Goal: Task Accomplishment & Management: Use online tool/utility

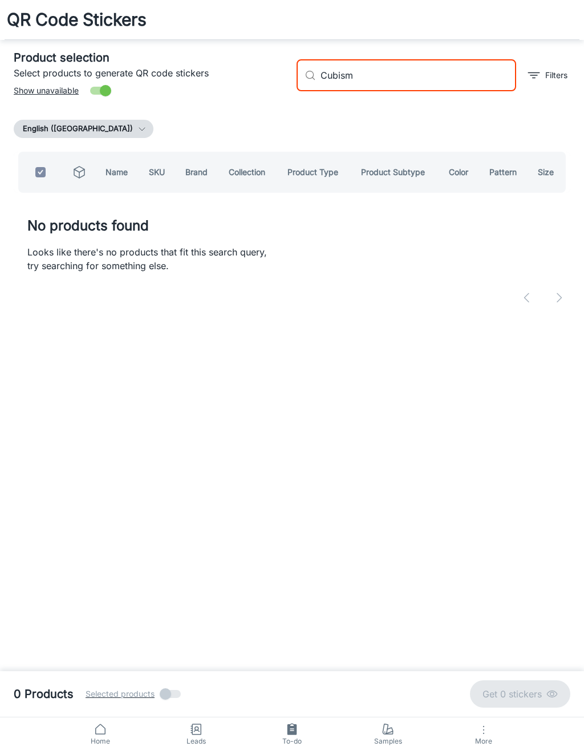
scroll to position [32, 0]
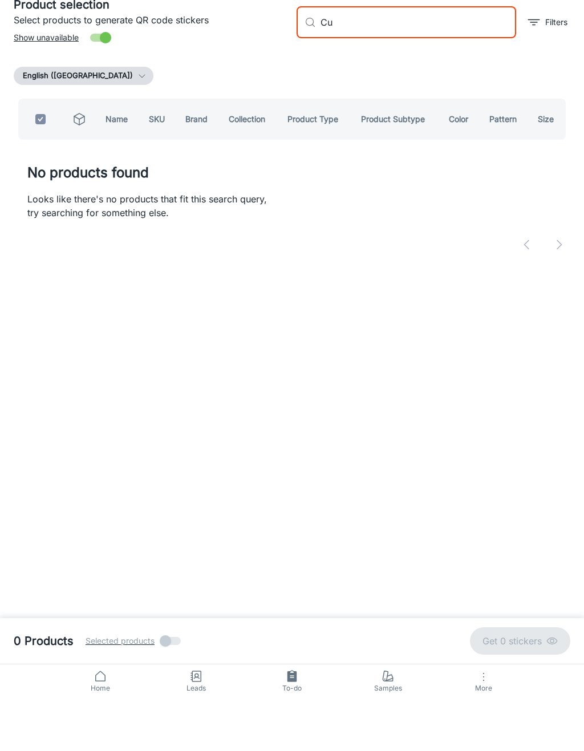
type input "C"
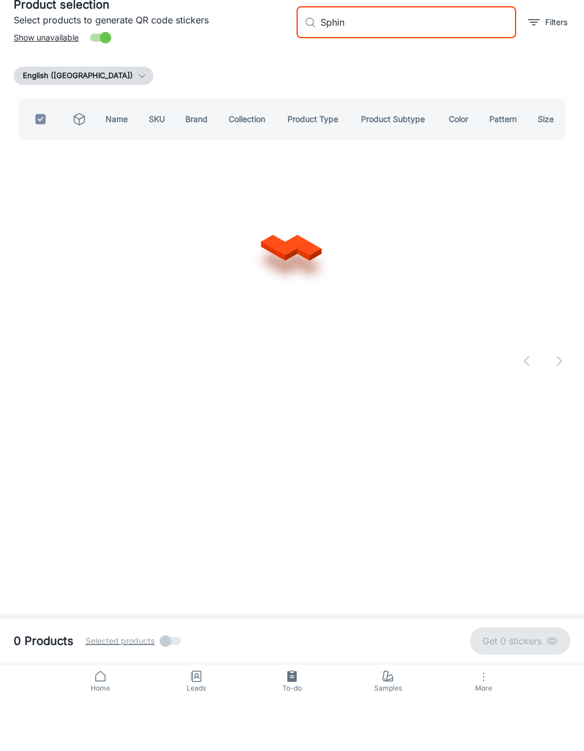
type input "Sphinx"
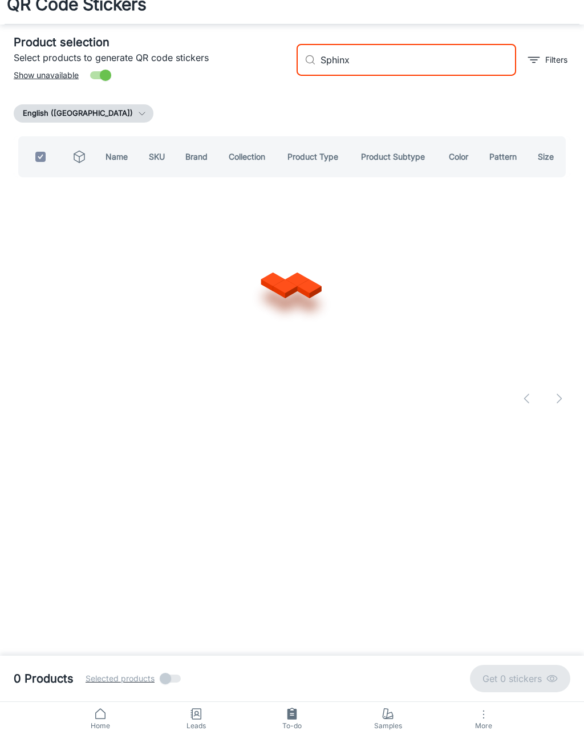
checkbox input "false"
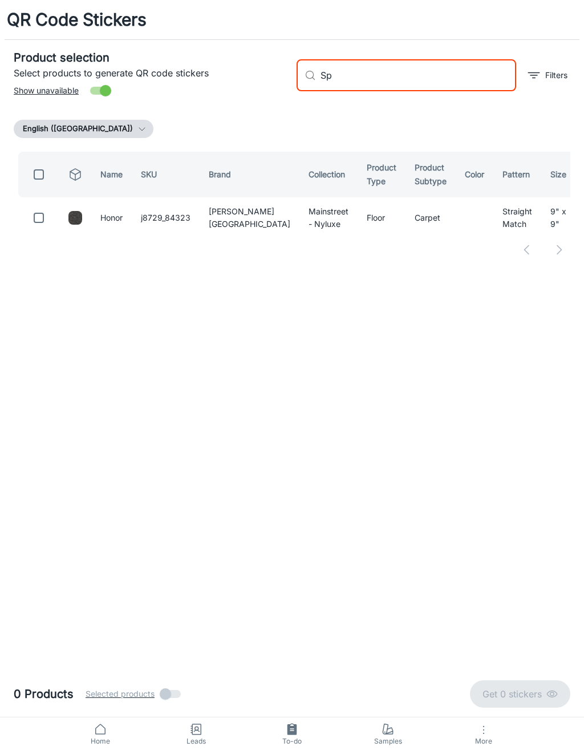
type input "S"
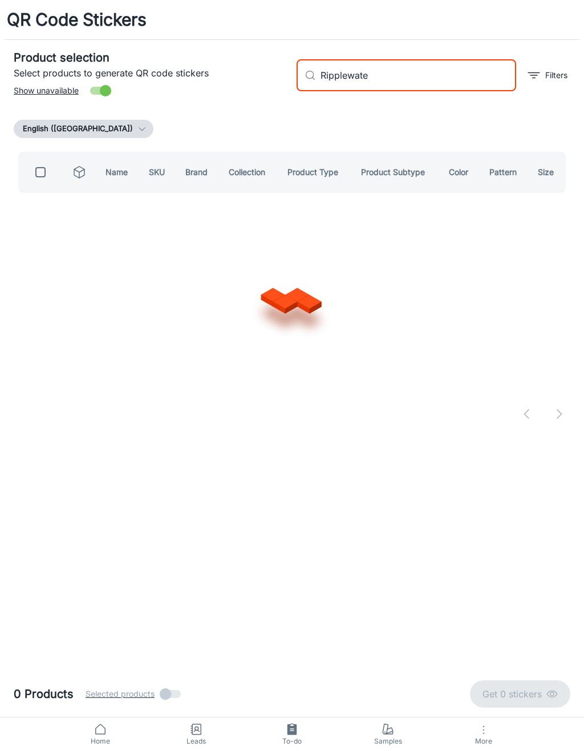
type input "Ripplewater"
checkbox input "true"
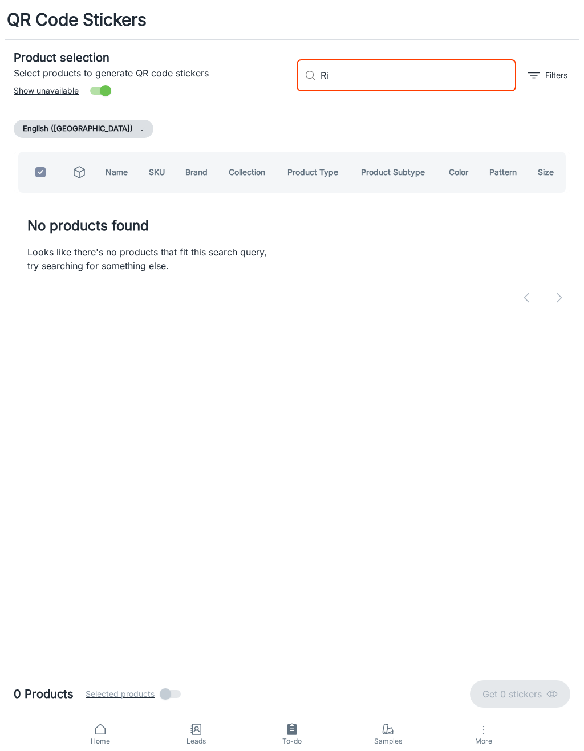
type input "R"
checkbox input "false"
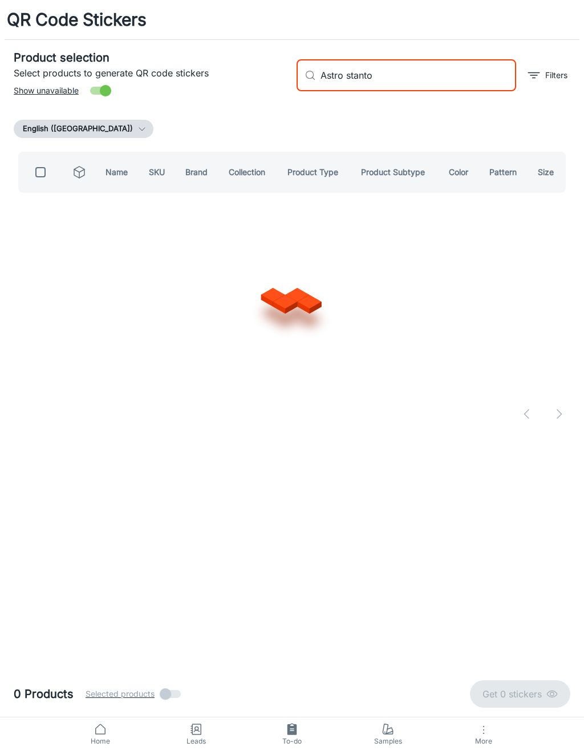
type input "[PERSON_NAME]"
checkbox input "true"
type input "Astro"
checkbox input "false"
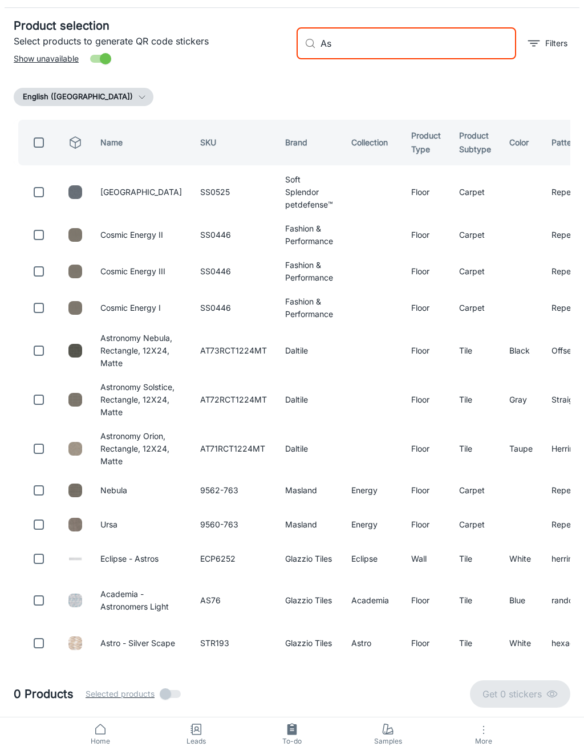
type input "A"
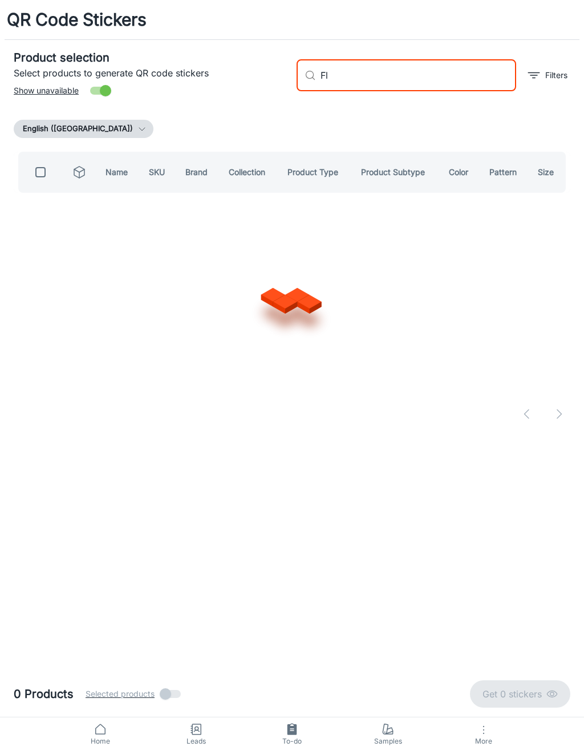
type input "F"
type input "Shaggy majestic"
checkbox input "true"
type input "Shaggy"
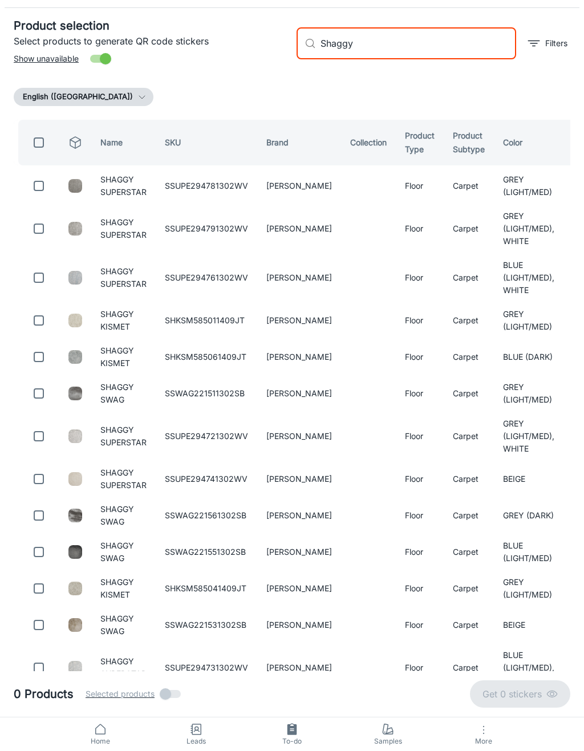
checkbox input "false"
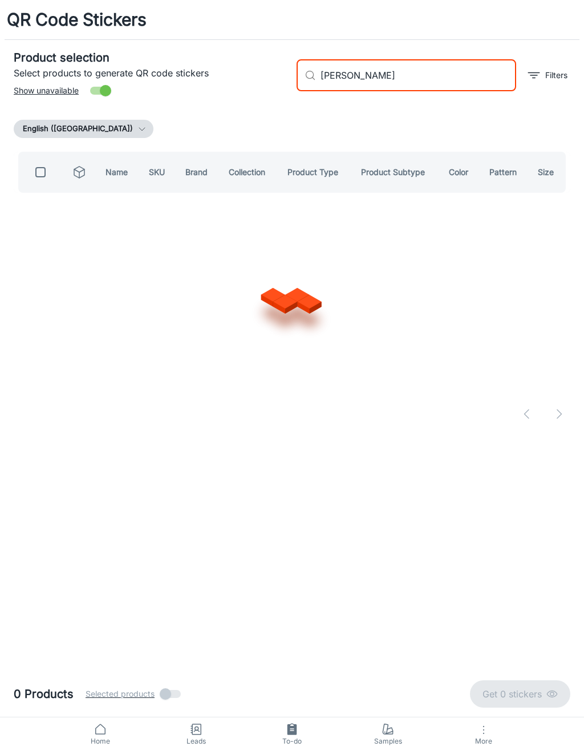
type input "Shaggy glamazon"
checkbox input "true"
type input "Shaggy"
checkbox input "false"
type input "S"
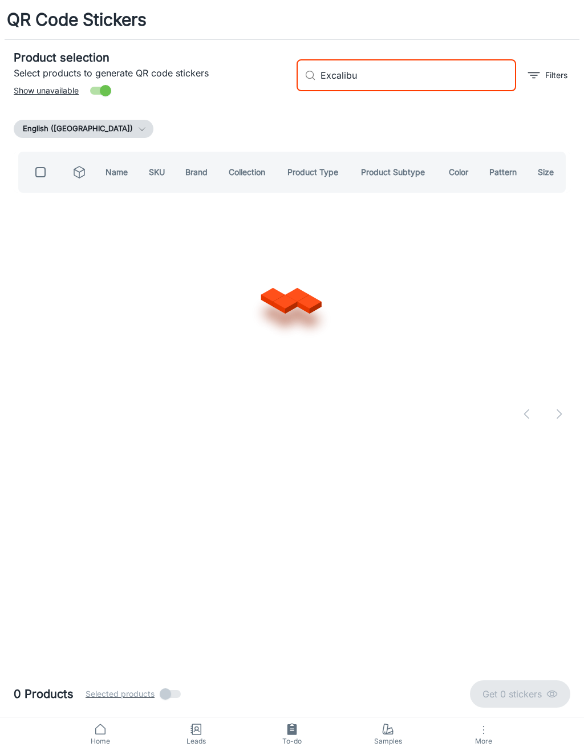
type input "Excalibus"
checkbox input "true"
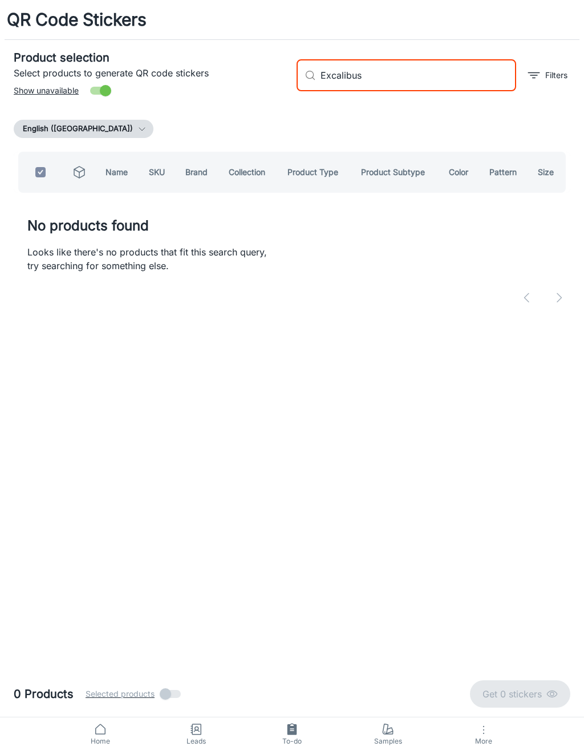
type input "Excalibu"
checkbox input "false"
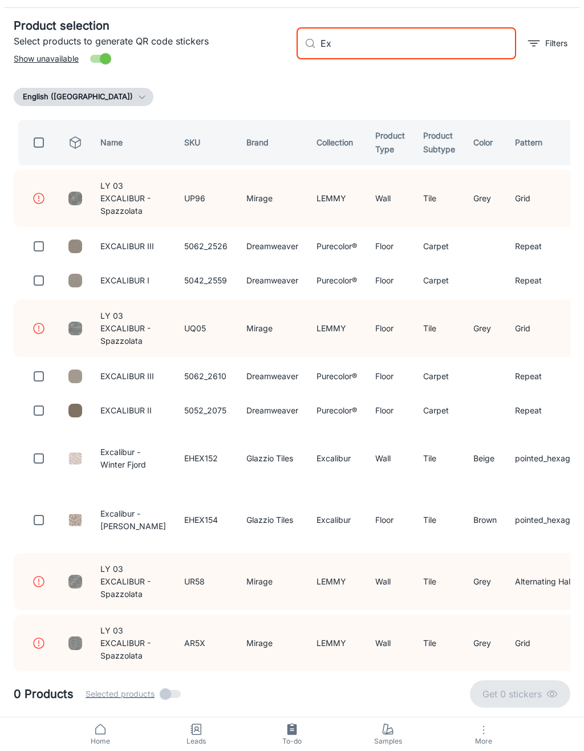
type input "E"
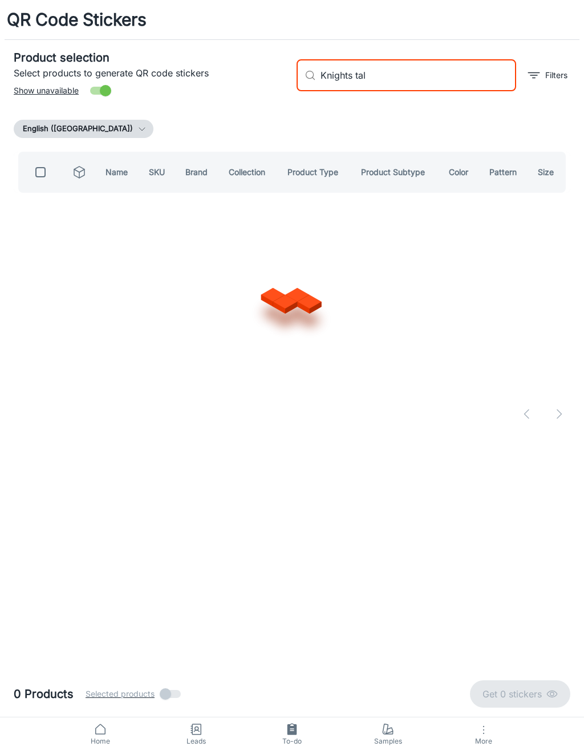
type input "Knights tale"
checkbox input "true"
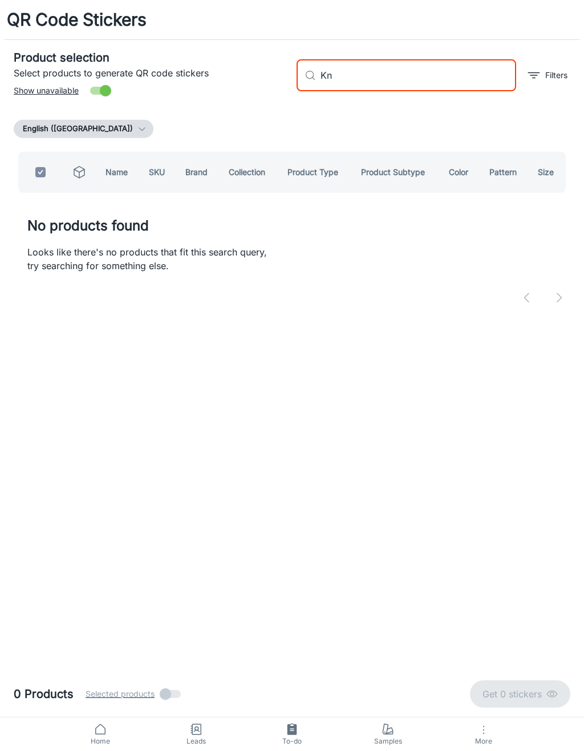
type input "K"
checkbox input "false"
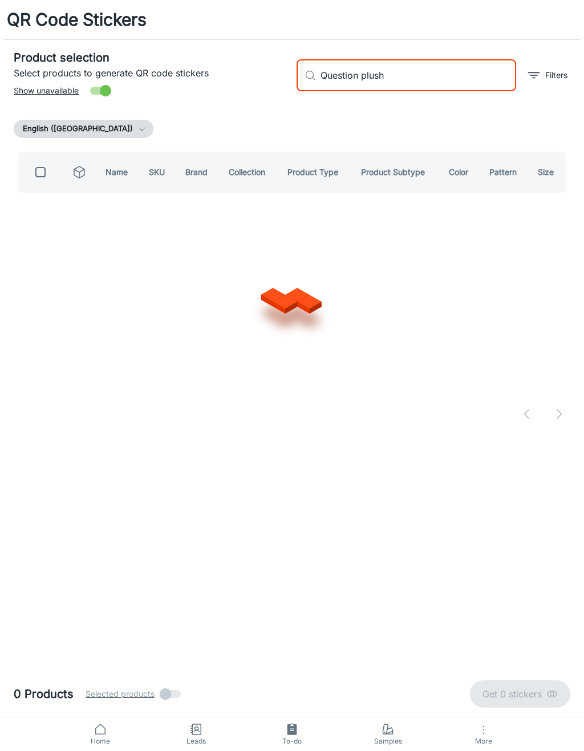
type input "Question plush"
checkbox input "true"
type input "Quest"
checkbox input "false"
type input "Quest plush"
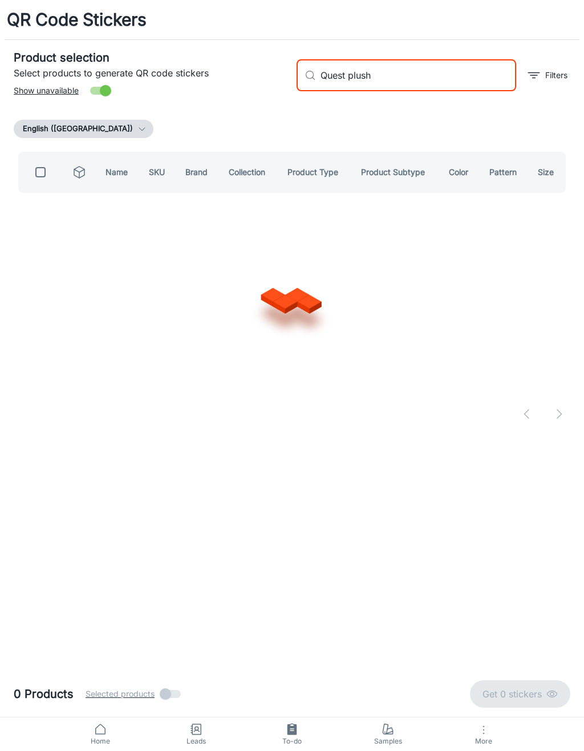
checkbox input "true"
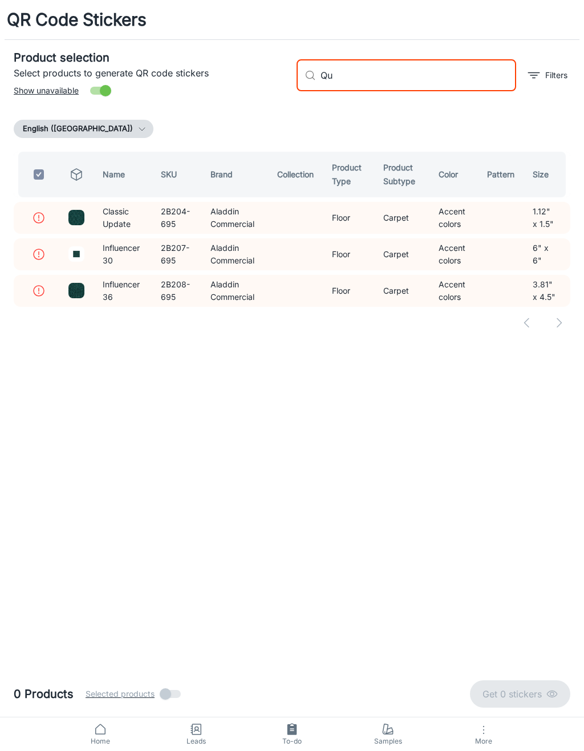
type input "Q"
checkbox input "false"
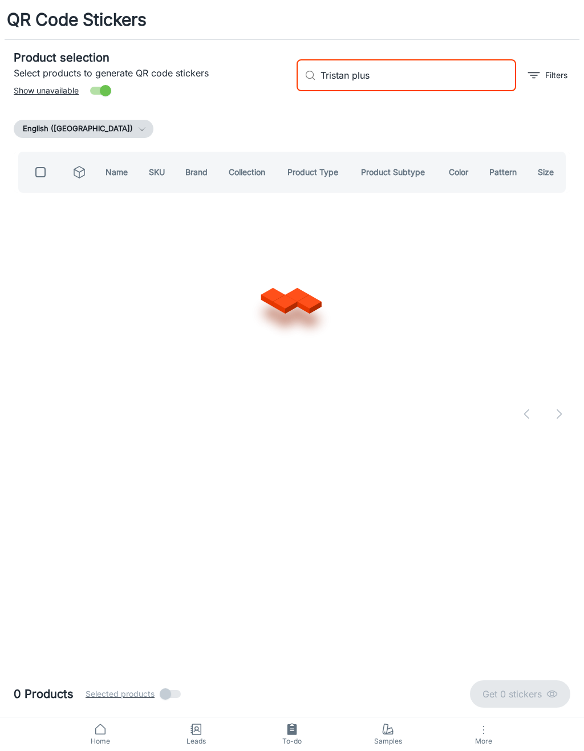
type input "Tristan plush"
checkbox input "true"
type input "T"
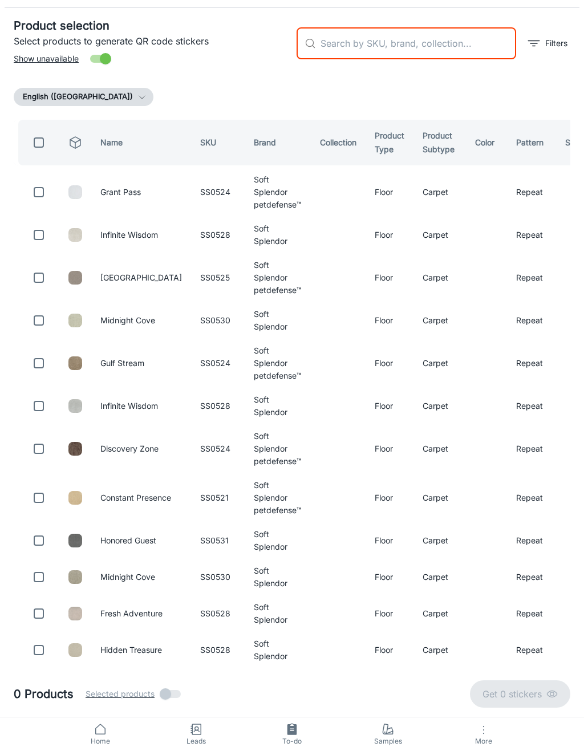
checkbox input "false"
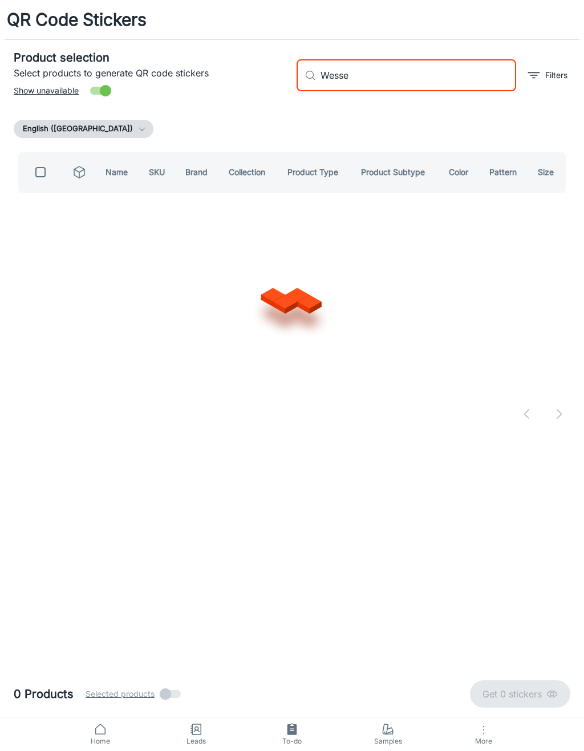
type input "Wessex"
checkbox input "true"
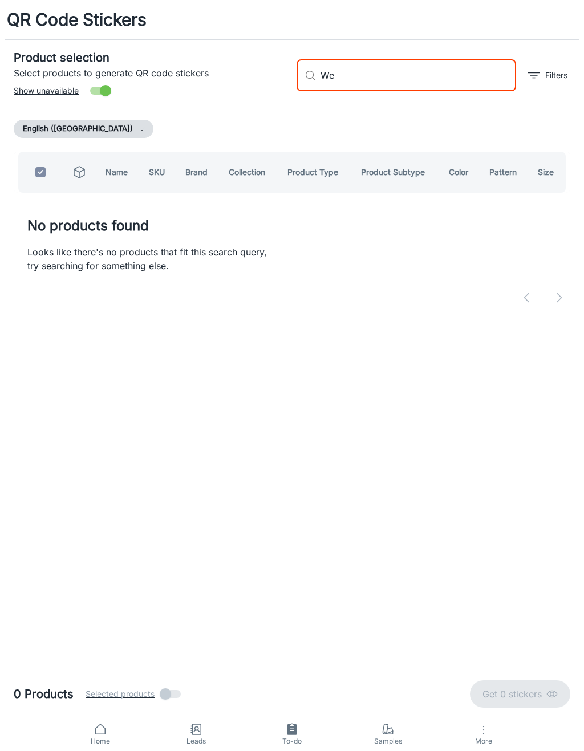
type input "W"
checkbox input "false"
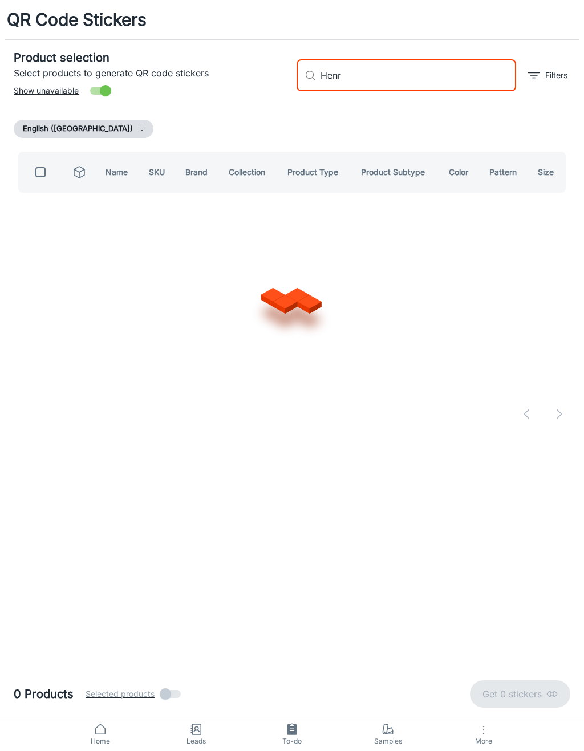
type input "[PERSON_NAME]"
checkbox input "true"
type input "H"
checkbox input "false"
type input "Throne &"
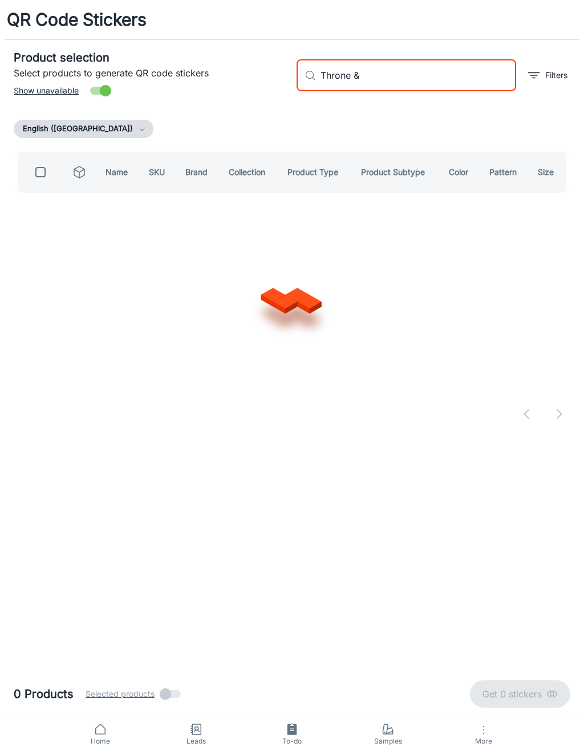
checkbox input "true"
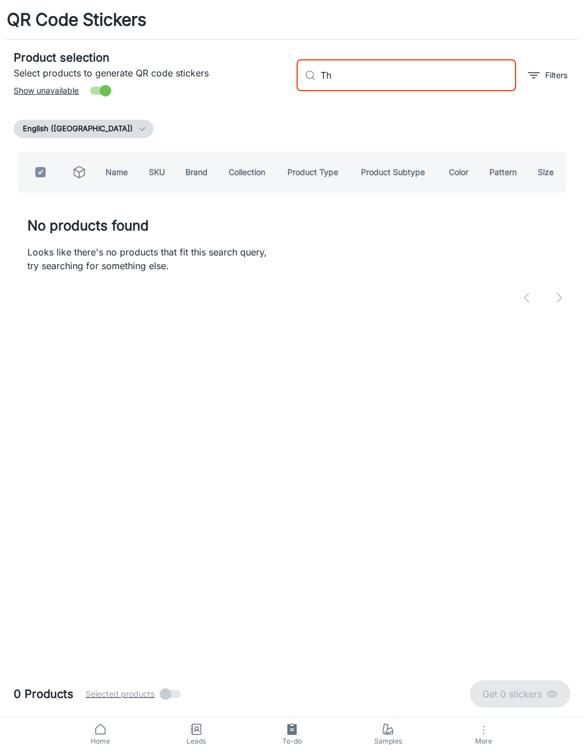
type input "T"
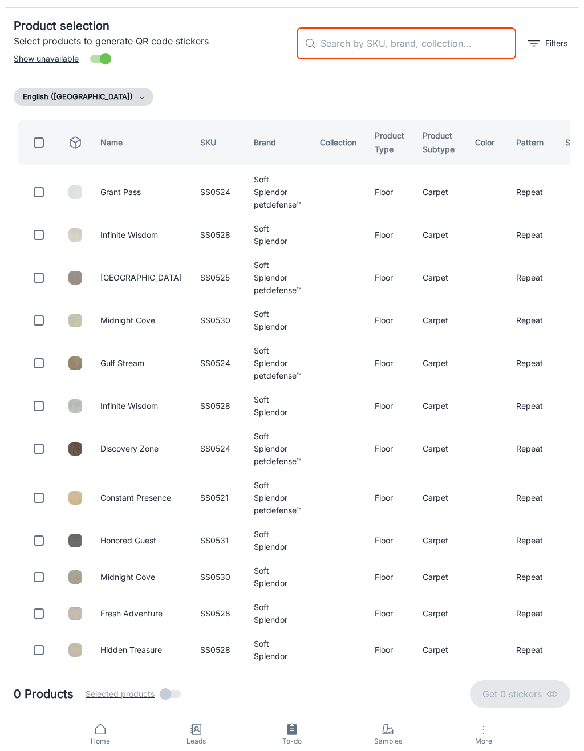
checkbox input "false"
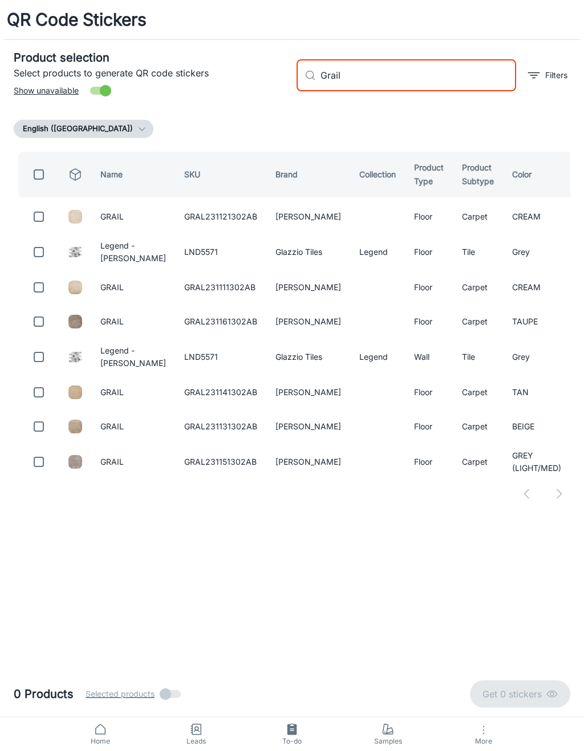
type input "Grail"
click at [38, 213] on input "checkbox" at bounding box center [38, 216] width 23 height 23
checkbox input "true"
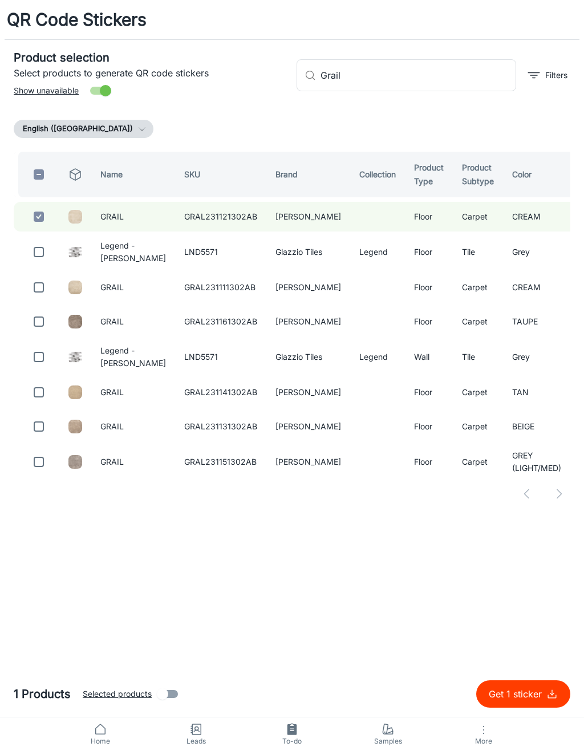
click at [412, 80] on input "Grail" at bounding box center [418, 75] width 196 height 32
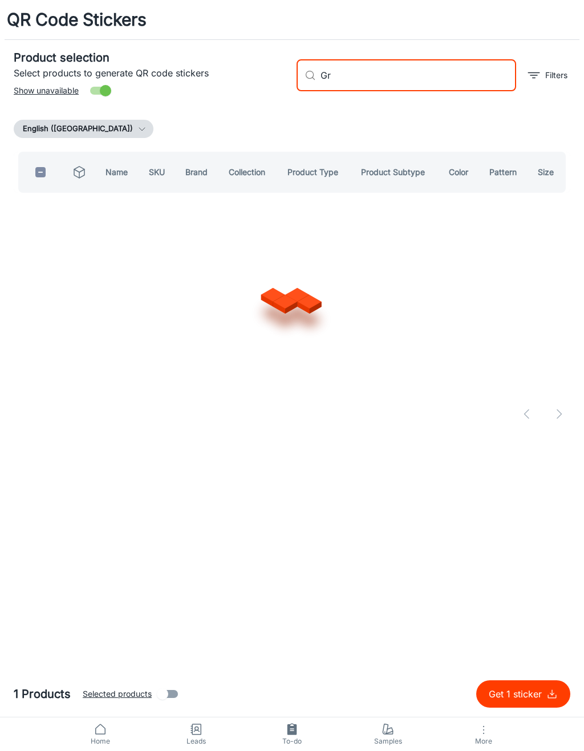
type input "G"
type input "Sagamore"
checkbox input "true"
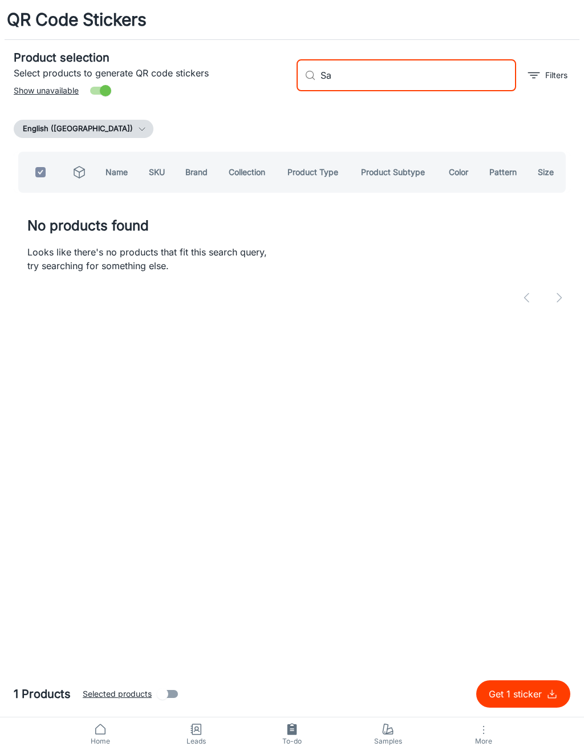
type input "S"
checkbox input "false"
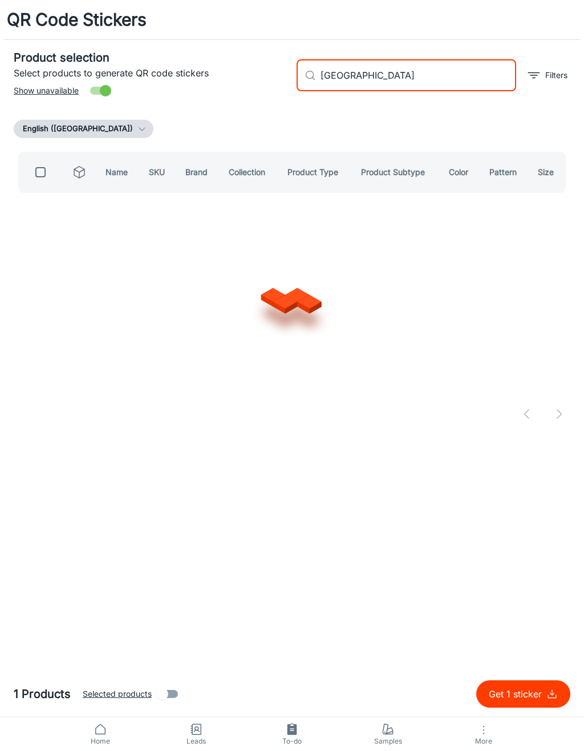
type input "[GEOGRAPHIC_DATA]"
checkbox input "true"
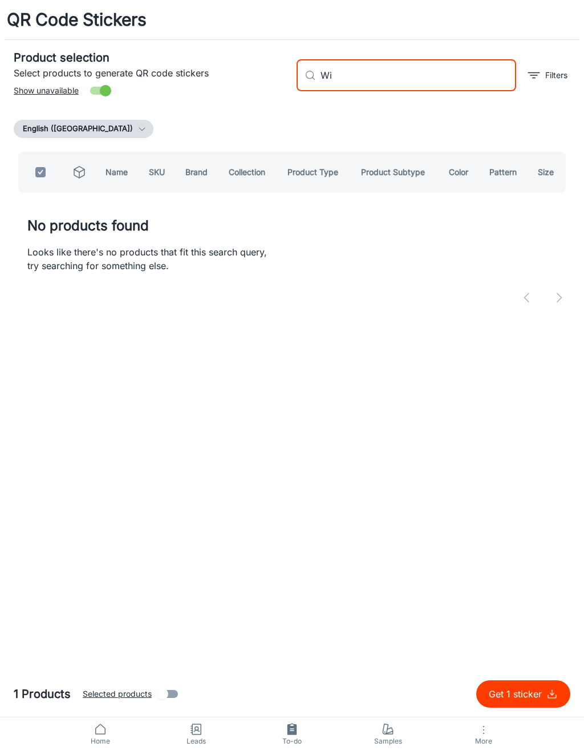
type input "W"
checkbox input "false"
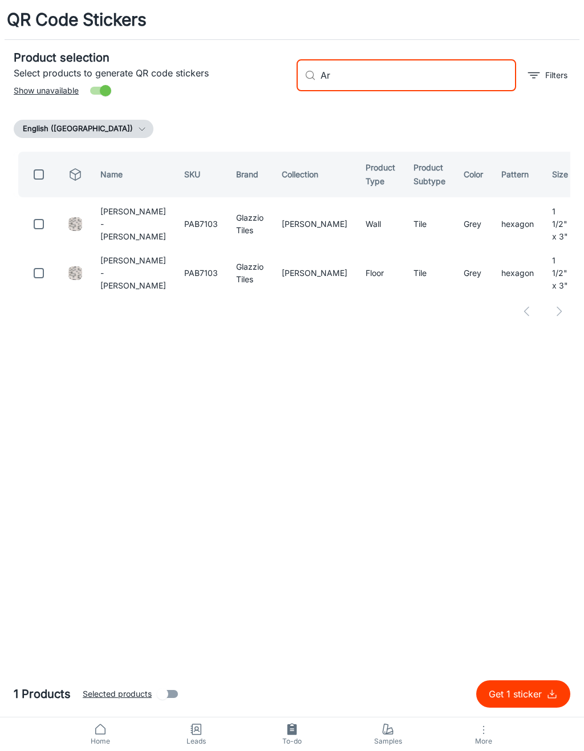
type input "A"
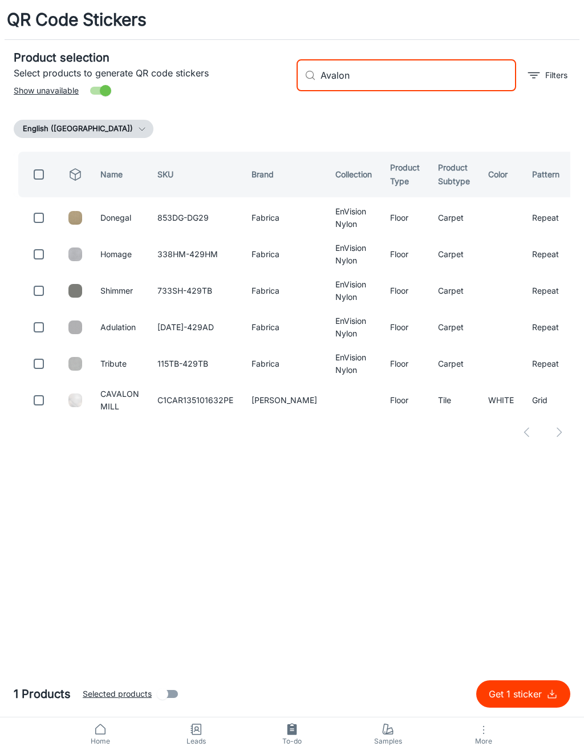
click at [446, 62] on input "Avalon" at bounding box center [418, 75] width 196 height 32
click at [469, 74] on input "Avalon" at bounding box center [418, 75] width 196 height 32
type input "A"
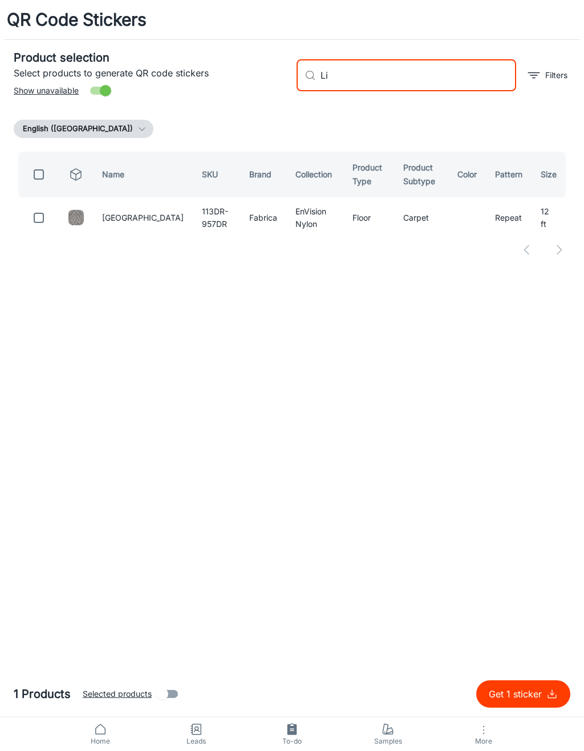
type input "L"
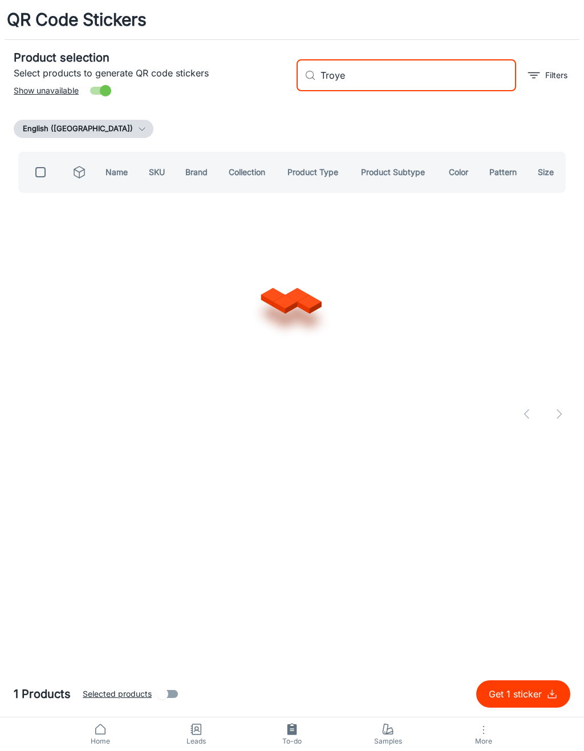
type input "[GEOGRAPHIC_DATA]"
checkbox input "true"
type input "T"
checkbox input "false"
type input "[PERSON_NAME]"
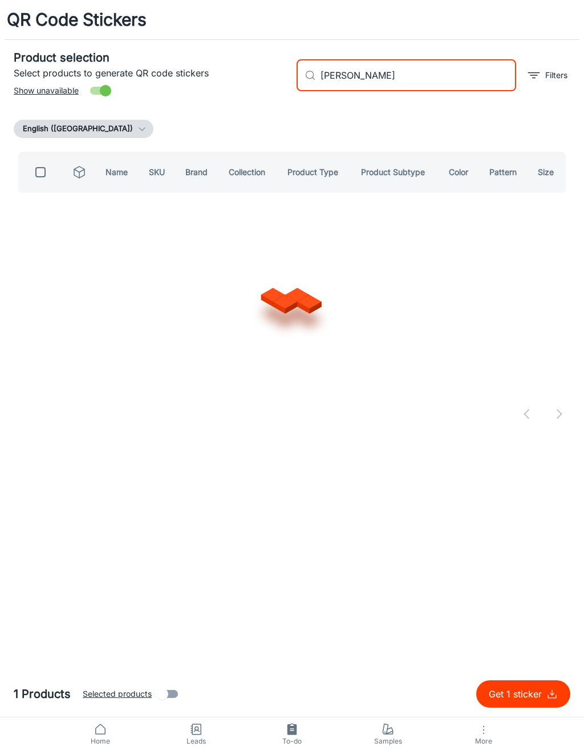
checkbox input "true"
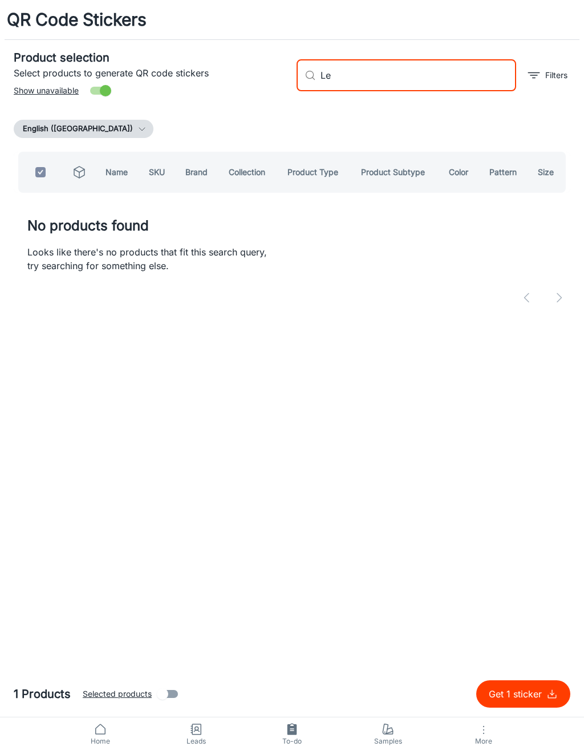
type input "L"
checkbox input "false"
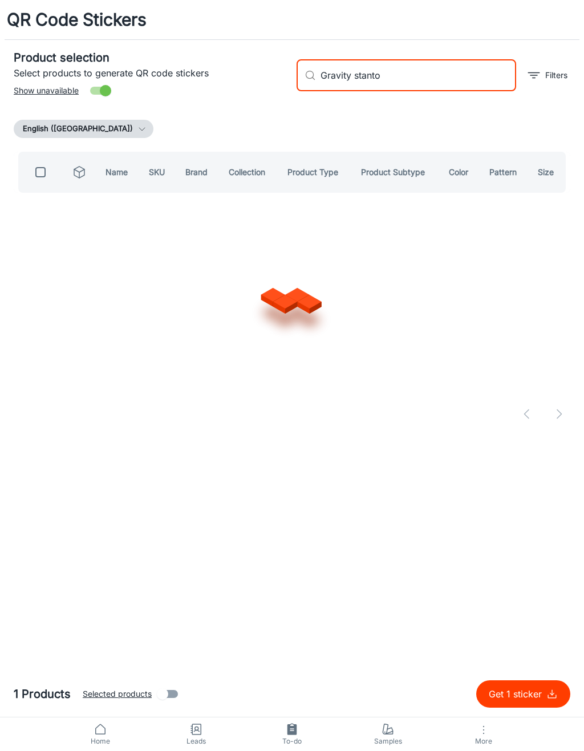
type input "Gravity [PERSON_NAME]"
checkbox input "true"
type input "G"
checkbox input "false"
type input "Dispersed"
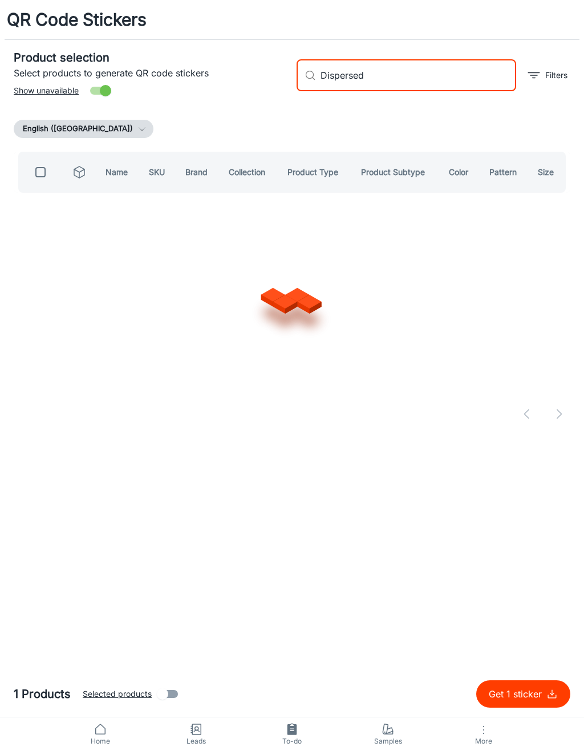
checkbox input "true"
type input "D"
checkbox input "false"
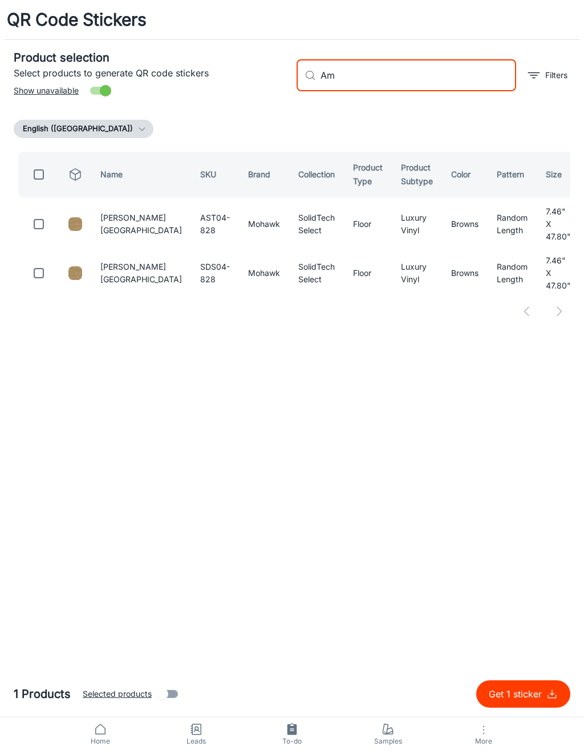
type input "A"
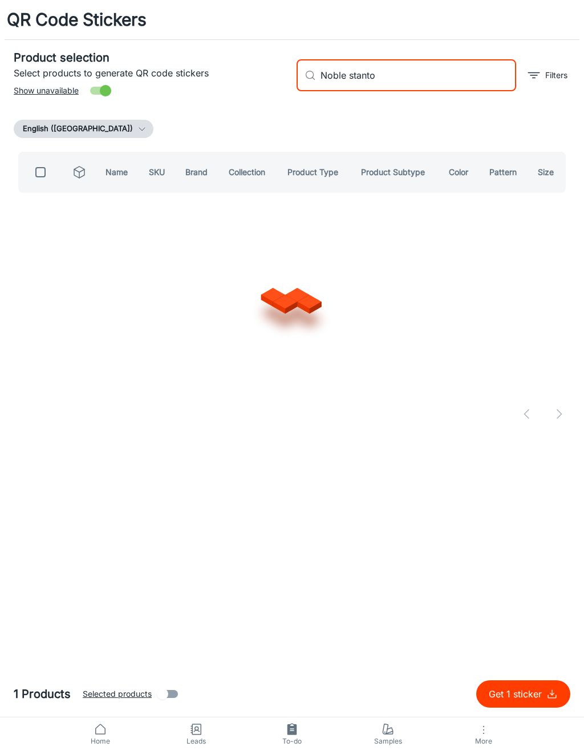
type input "[PERSON_NAME]"
checkbox input "true"
type input "N"
checkbox input "false"
type input "Circuit [PERSON_NAME]"
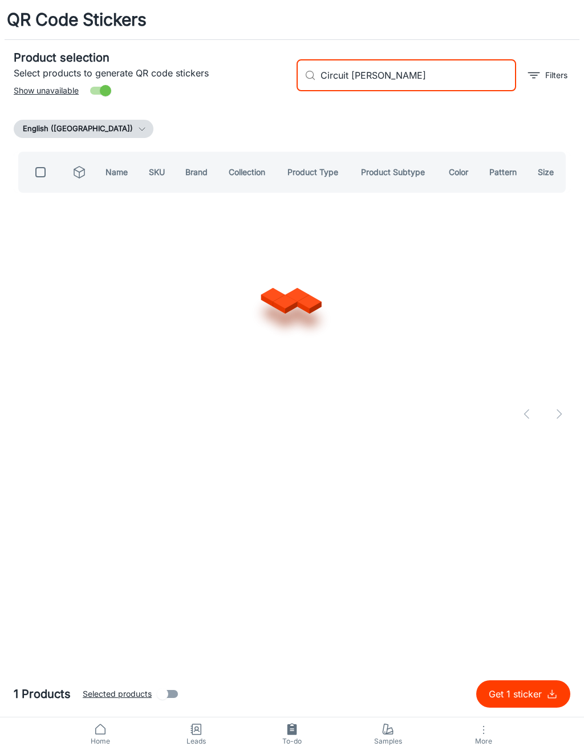
checkbox input "true"
type input "C"
checkbox input "false"
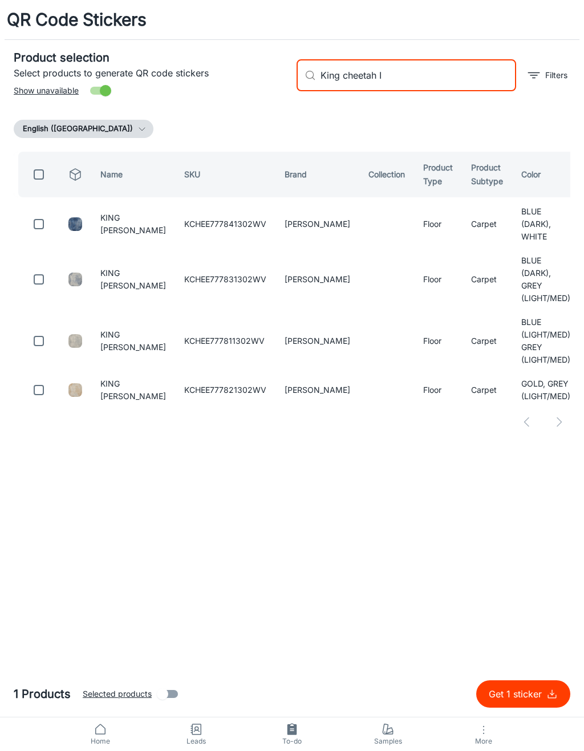
type input "King cheetah II"
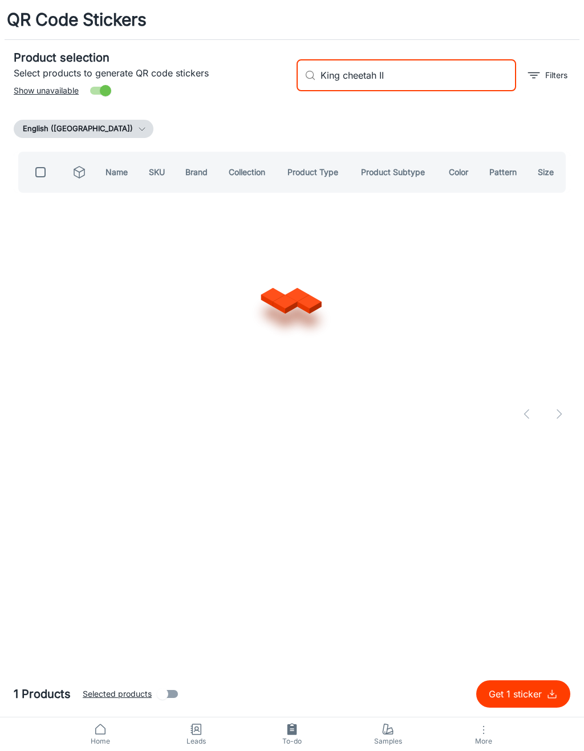
checkbox input "true"
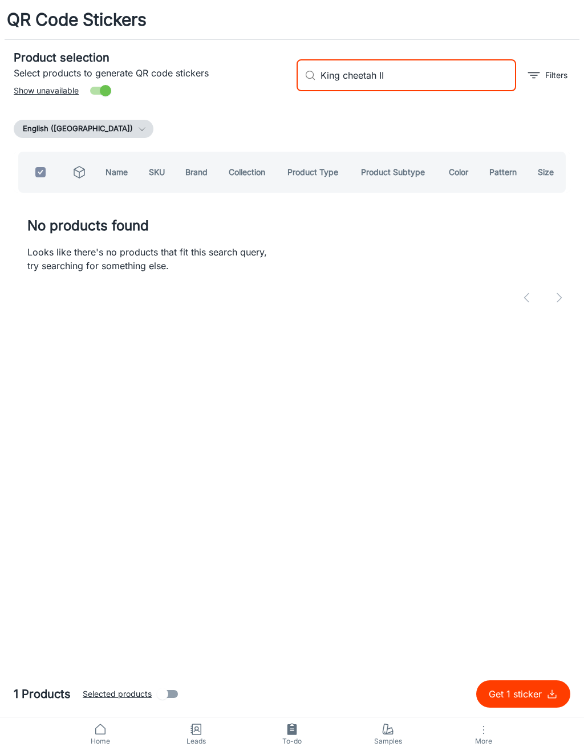
type input "King cheetah I"
checkbox input "false"
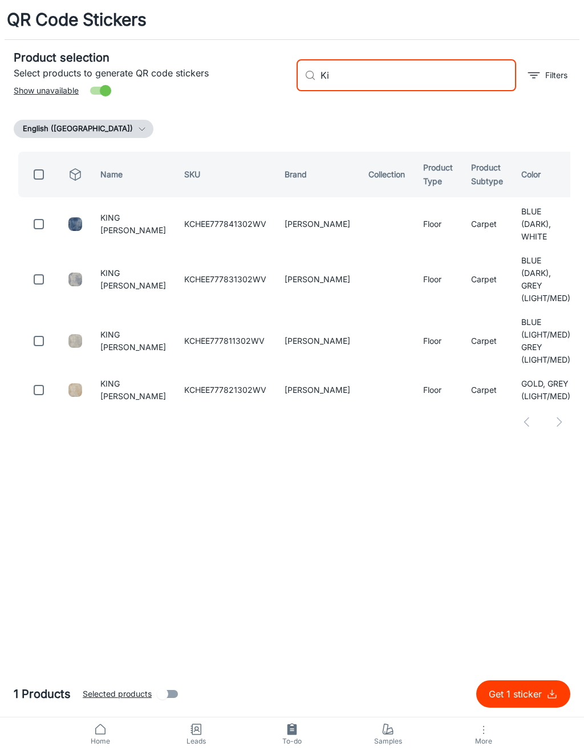
type input "K"
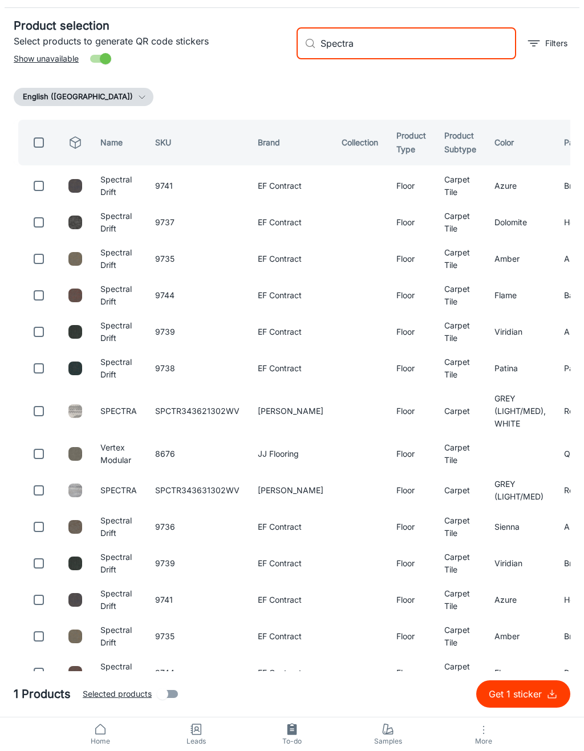
type input "Spectra"
click at [44, 422] on input "checkbox" at bounding box center [38, 411] width 23 height 23
checkbox input "true"
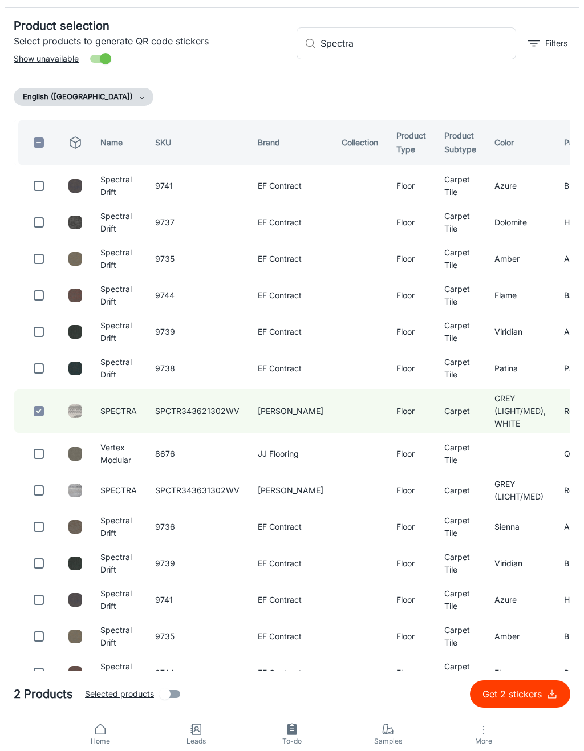
click at [475, 59] on input "Spectra" at bounding box center [418, 43] width 196 height 32
click at [477, 59] on input "Spectra" at bounding box center [418, 43] width 196 height 32
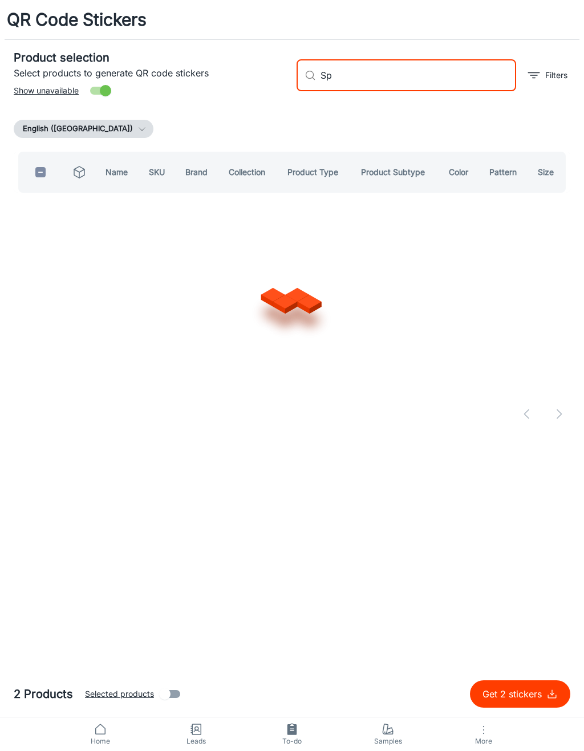
type input "S"
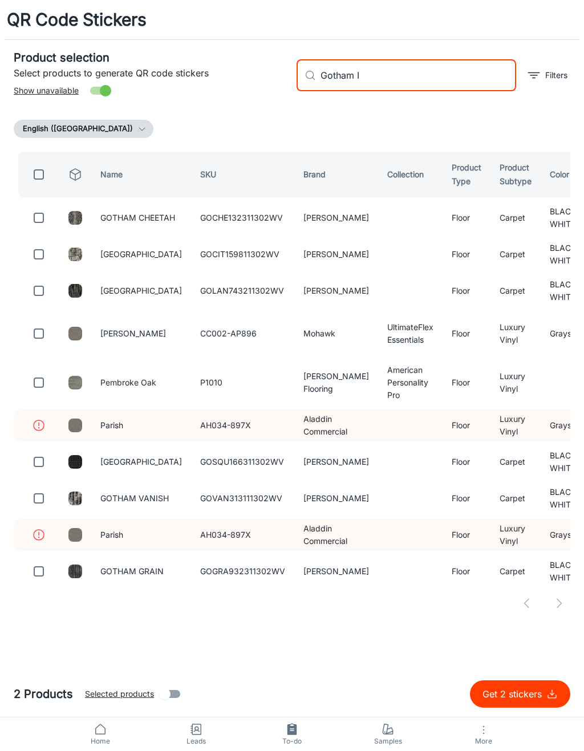
type input "Gotham I"
click at [48, 251] on input "checkbox" at bounding box center [38, 254] width 23 height 23
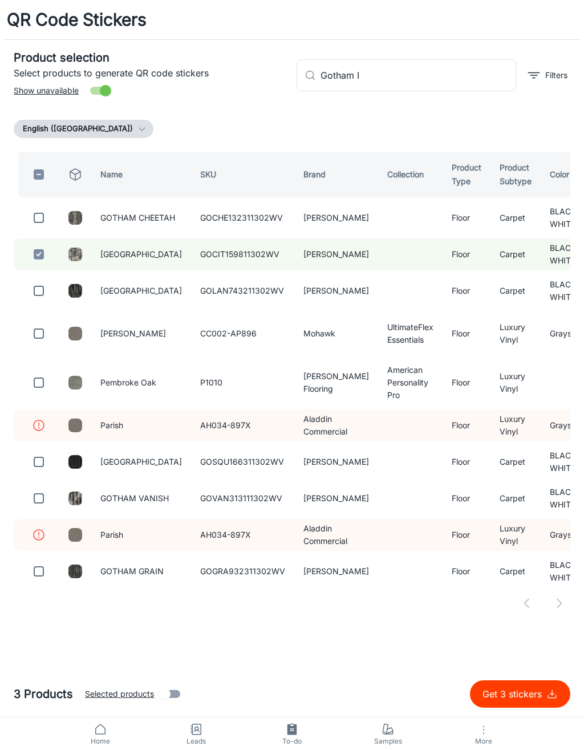
click at [44, 254] on input "checkbox" at bounding box center [38, 254] width 23 height 23
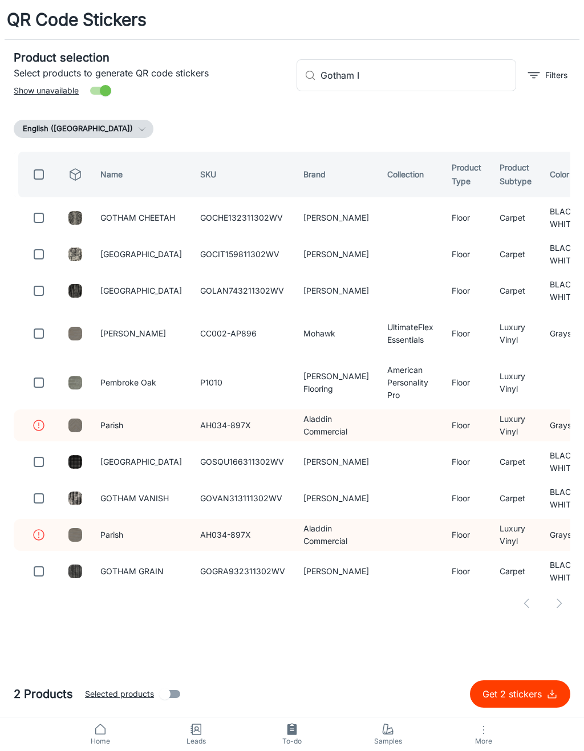
click at [44, 250] on input "checkbox" at bounding box center [38, 254] width 23 height 23
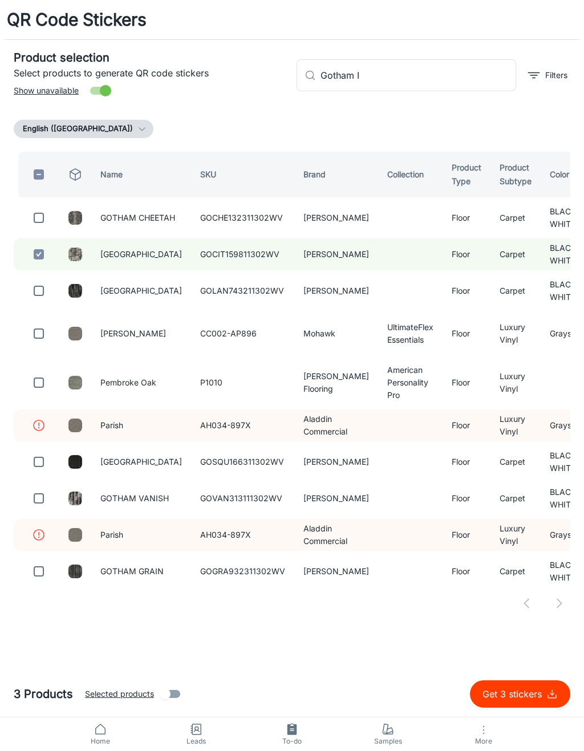
click at [49, 254] on input "checkbox" at bounding box center [38, 254] width 23 height 23
checkbox input "false"
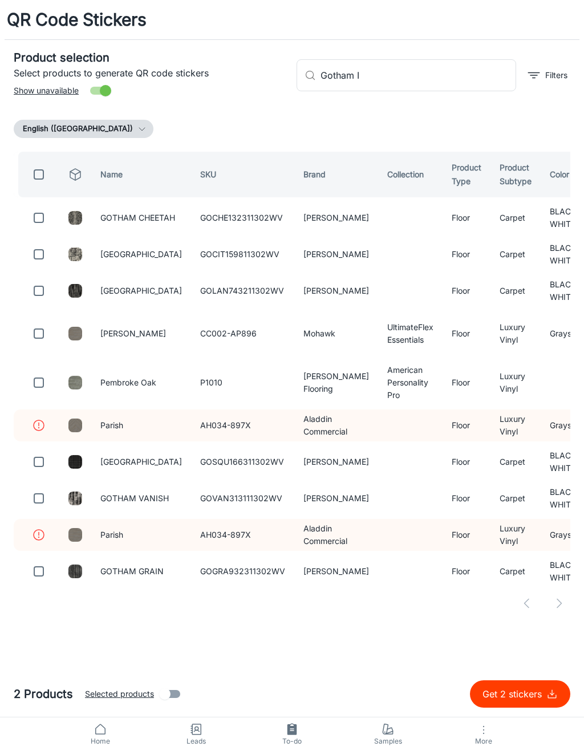
click at [403, 72] on input "Gotham I" at bounding box center [418, 75] width 196 height 32
type input "G"
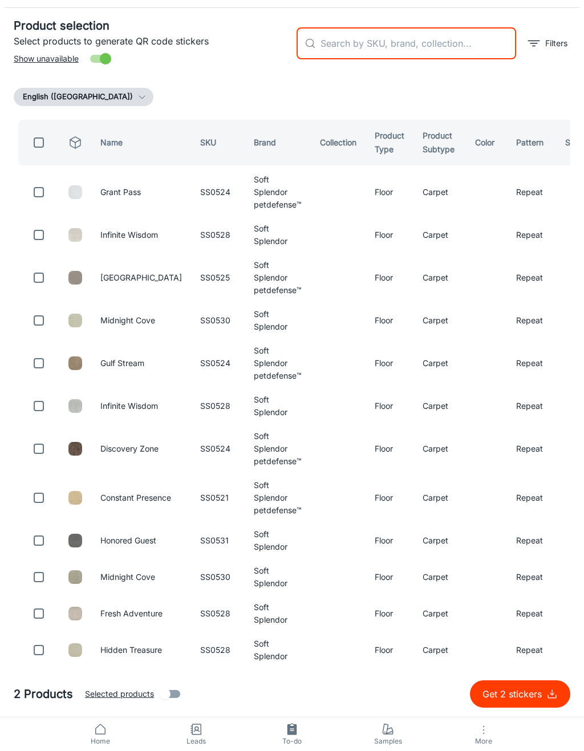
click at [366, 59] on input "text" at bounding box center [418, 43] width 196 height 32
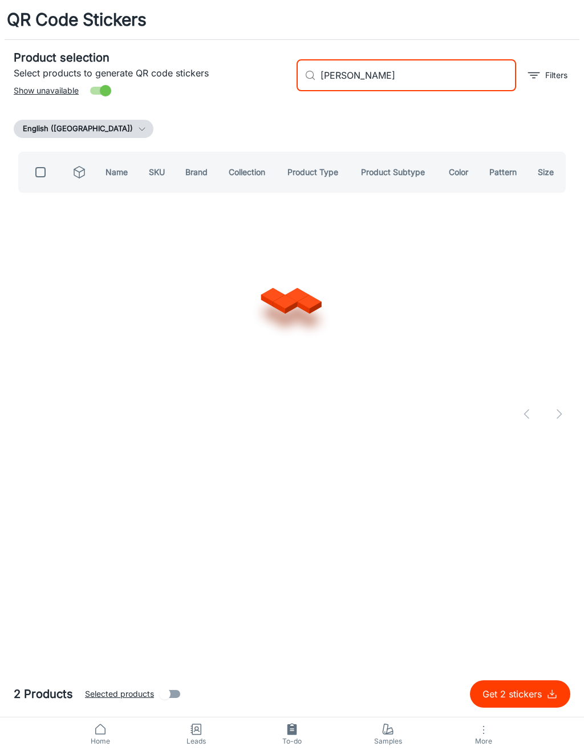
type input "[PERSON_NAME]"
checkbox input "true"
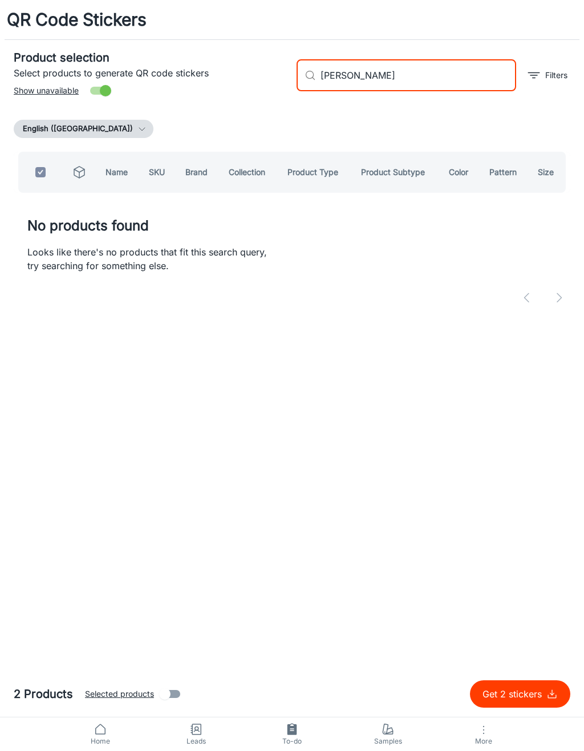
click at [343, 72] on input "[PERSON_NAME]" at bounding box center [418, 75] width 196 height 32
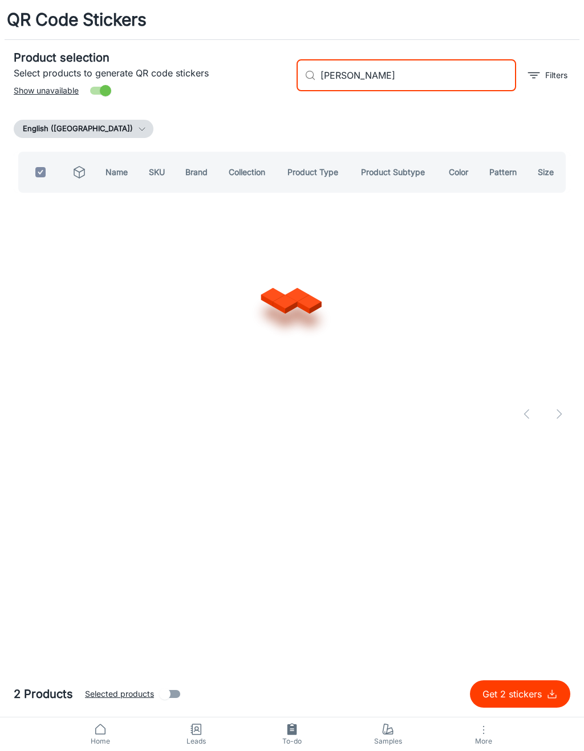
type input "[PERSON_NAME]"
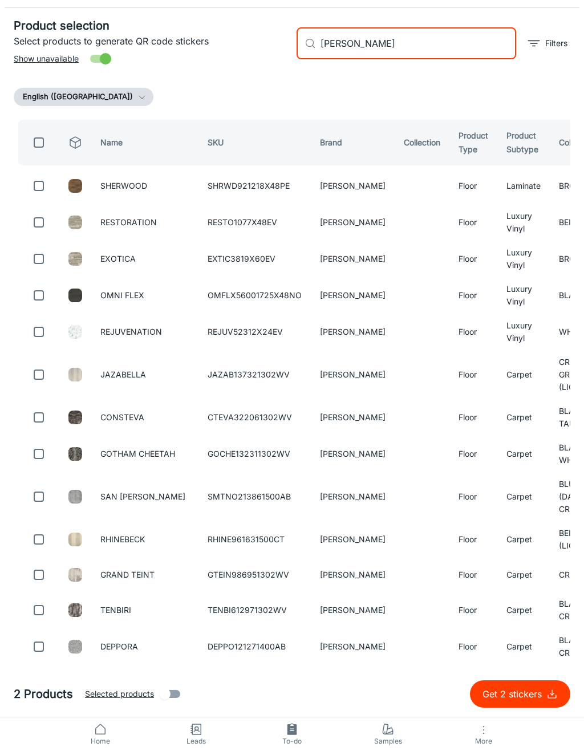
checkbox input "false"
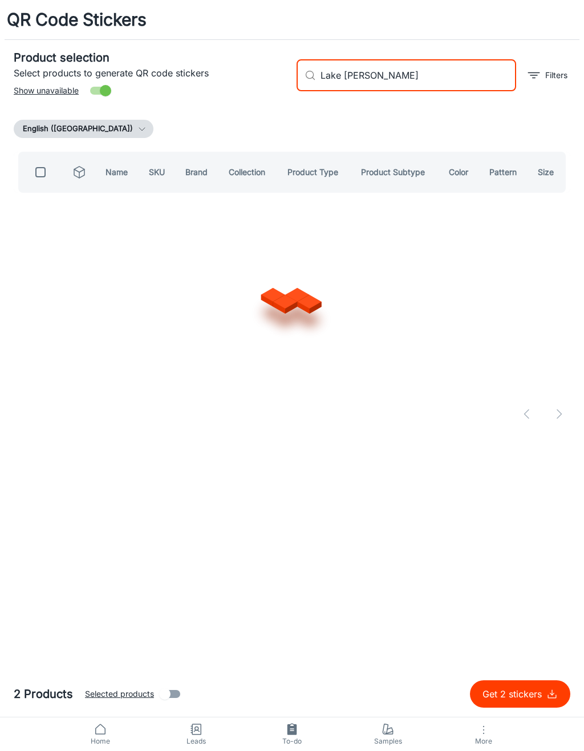
type input "Lake [PERSON_NAME]"
checkbox input "true"
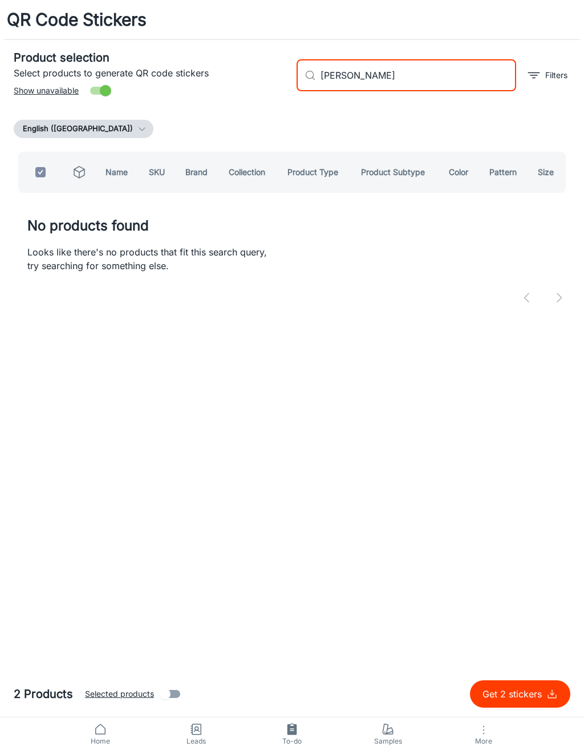
type input "[PERSON_NAME]"
checkbox input "false"
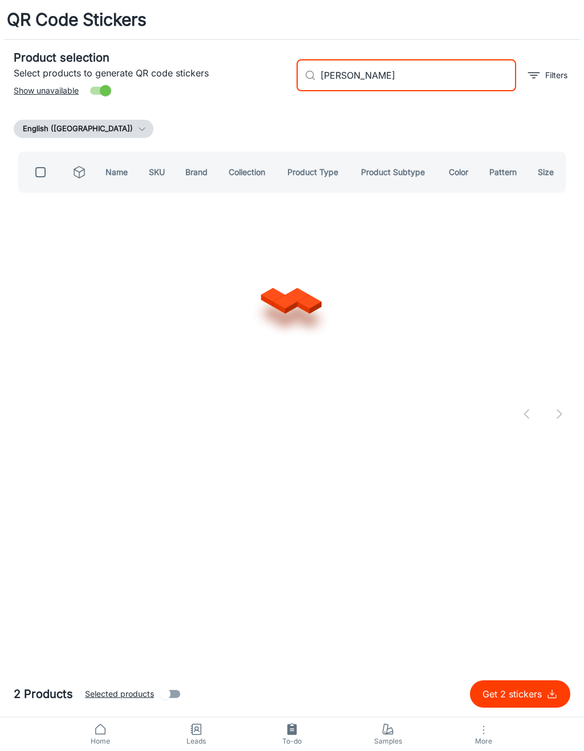
type input "[PERSON_NAME]"
checkbox input "true"
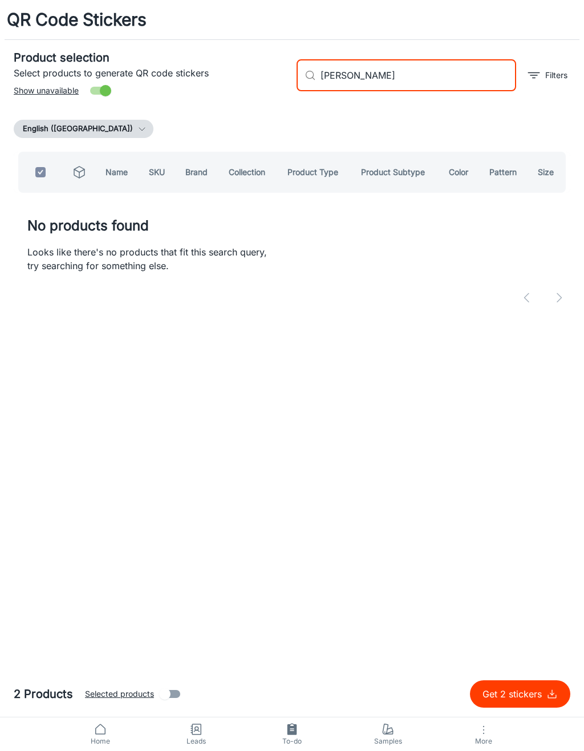
type input "[PERSON_NAME]"
checkbox input "false"
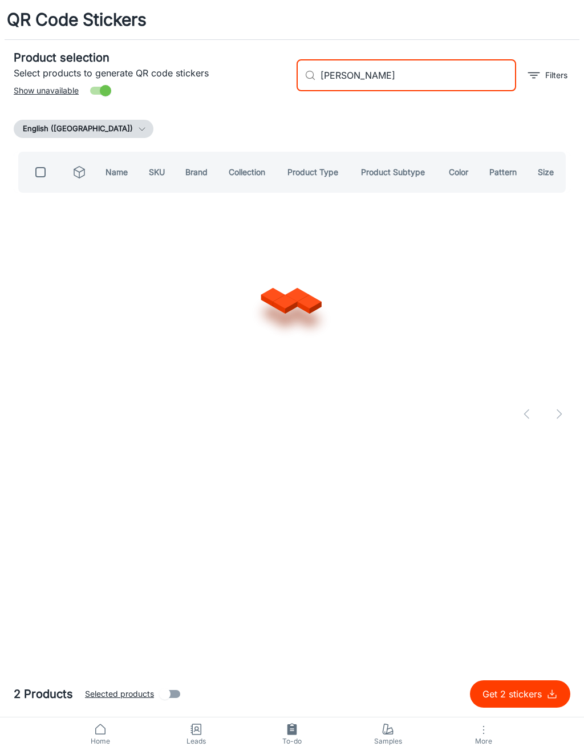
type input "[PERSON_NAME]"
checkbox input "true"
type input "[PERSON_NAME]"
checkbox input "false"
type input "[PERSON_NAME]"
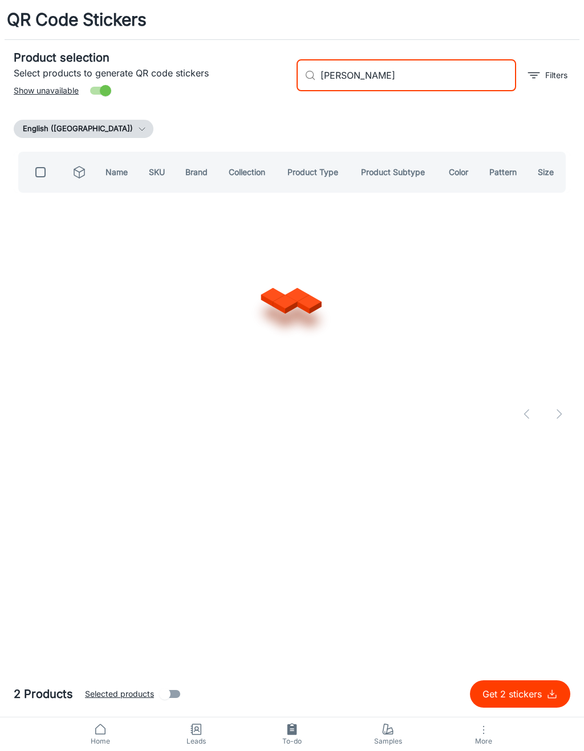
checkbox input "true"
type input "[PERSON_NAME]"
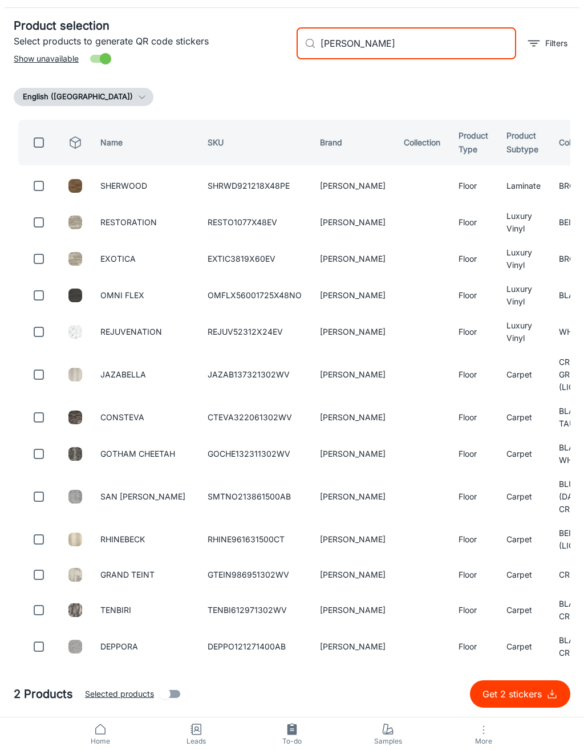
checkbox input "false"
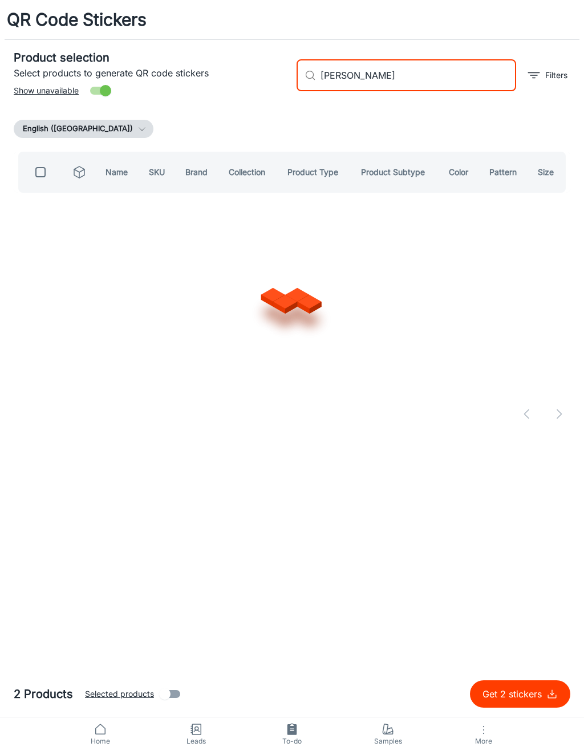
type input "[PERSON_NAME]"
checkbox input "true"
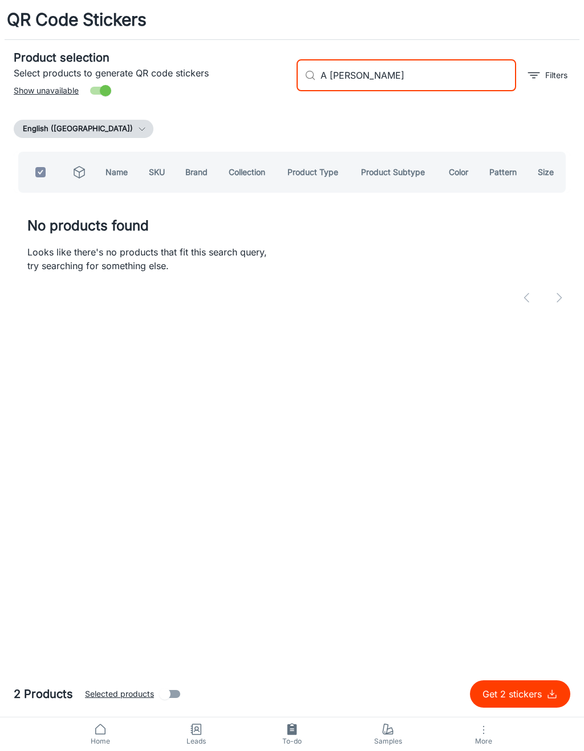
type input "[PERSON_NAME]"
checkbox input "false"
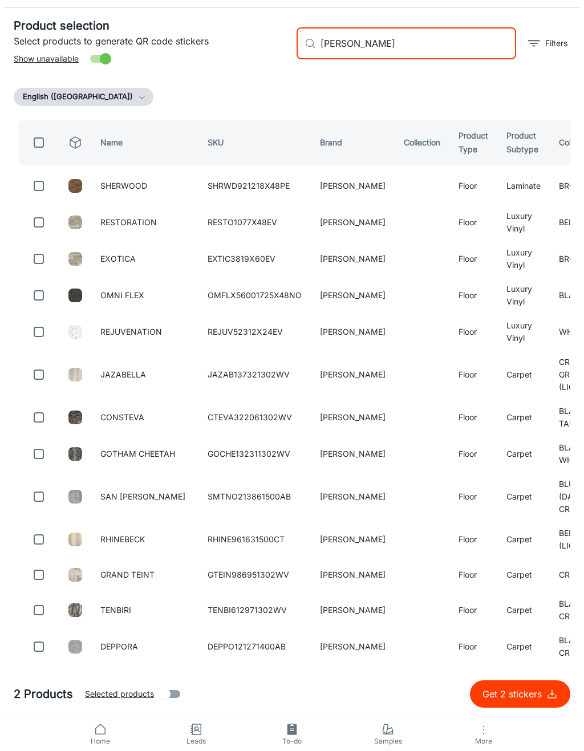
click at [378, 59] on input "[PERSON_NAME]" at bounding box center [418, 43] width 196 height 32
type input "[PERSON_NAME]"
click at [183, 106] on div "English ([GEOGRAPHIC_DATA])" at bounding box center [292, 97] width 556 height 18
